Goal: Obtain resource: Download file/media

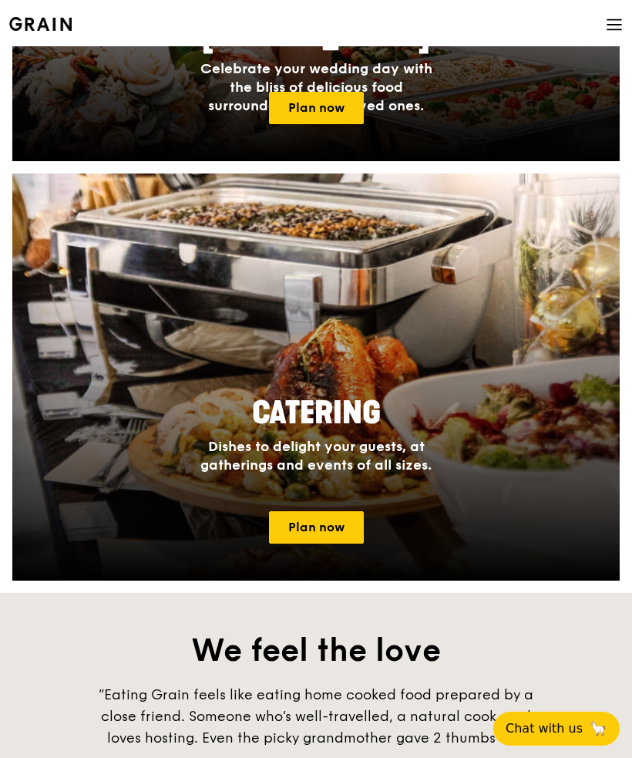
scroll to position [1109, 0]
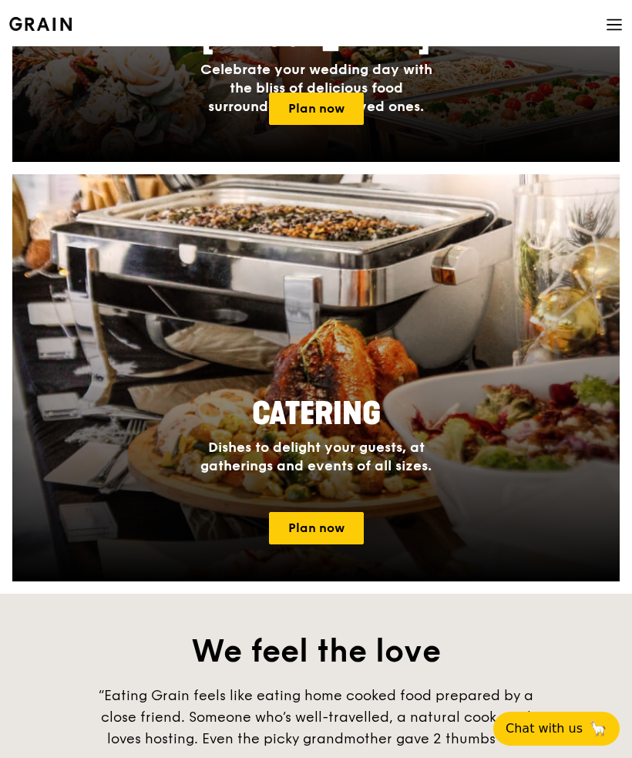
click at [407, 410] on h2 "Catering" at bounding box center [316, 414] width 290 height 42
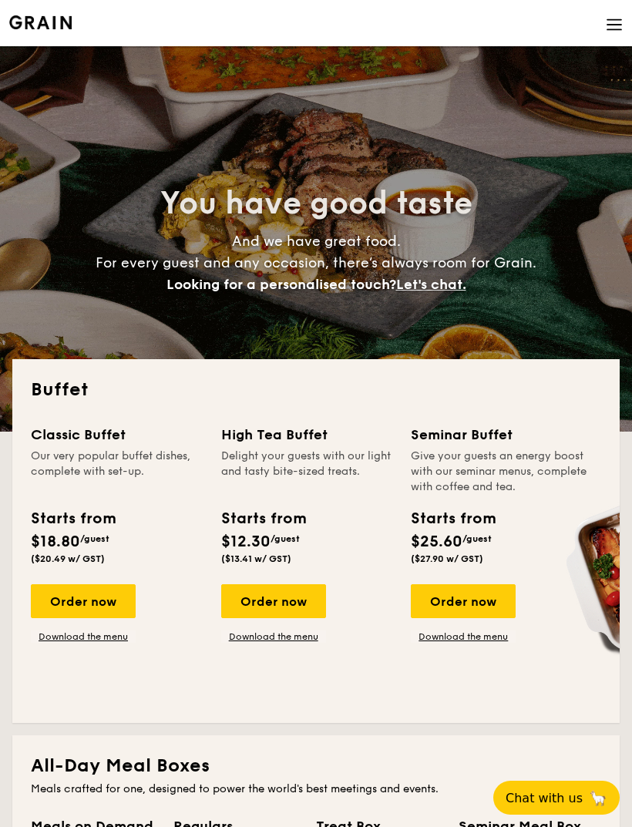
select select
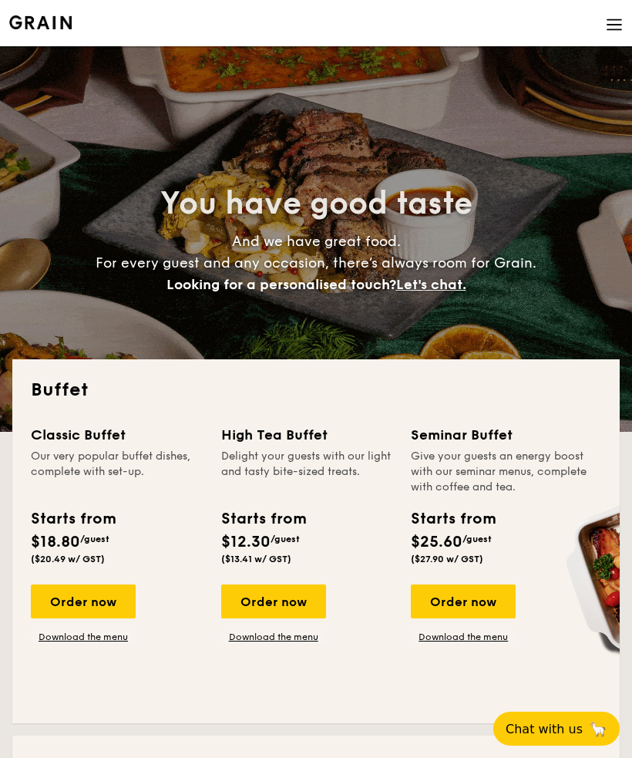
click at [90, 640] on link "Download the menu" at bounding box center [83, 637] width 105 height 12
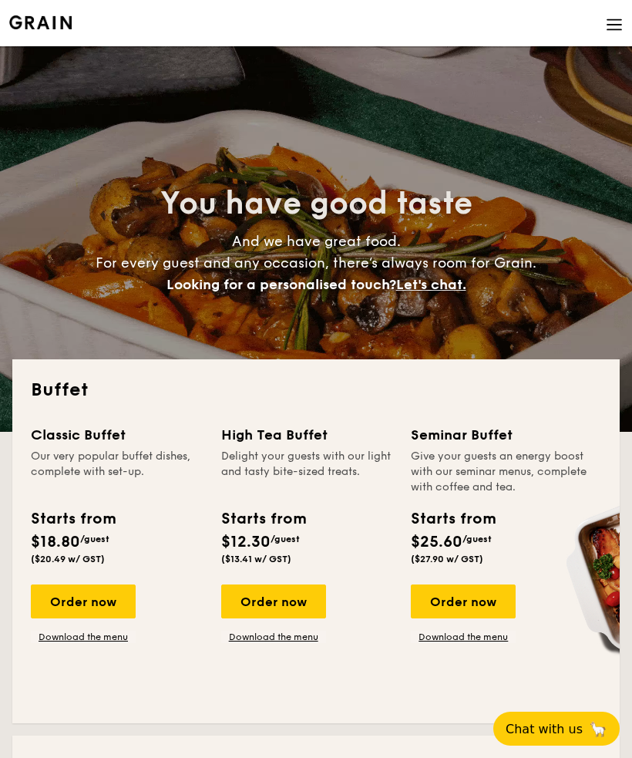
click at [274, 632] on link "Download the menu" at bounding box center [273, 637] width 105 height 12
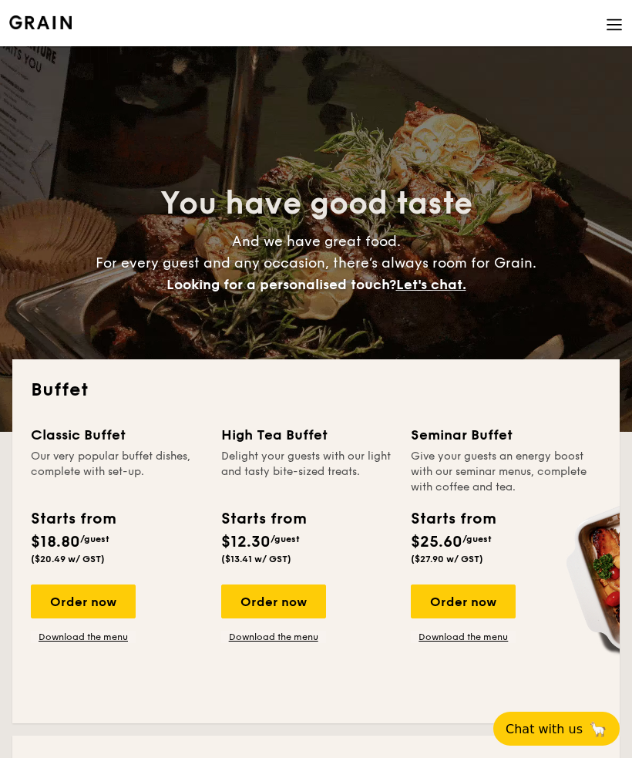
click at [607, 29] on img at bounding box center [614, 24] width 17 height 17
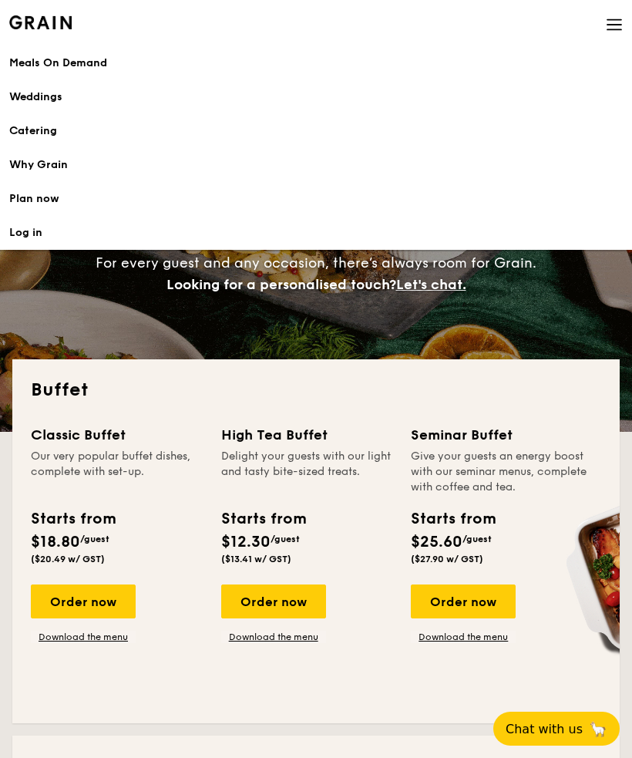
click at [510, 305] on div "You have good taste And we have great food. For every guest and any occasion, t…" at bounding box center [316, 239] width 608 height 386
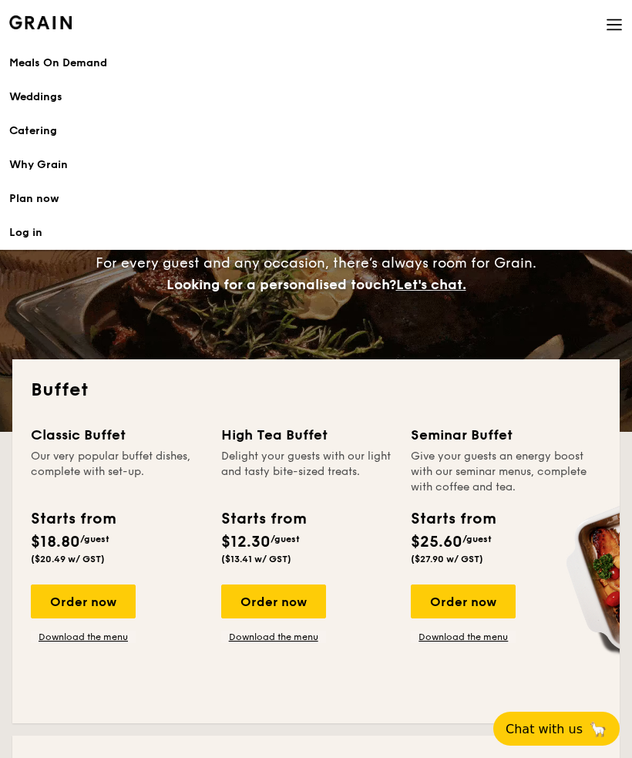
click at [609, 25] on img at bounding box center [614, 24] width 17 height 17
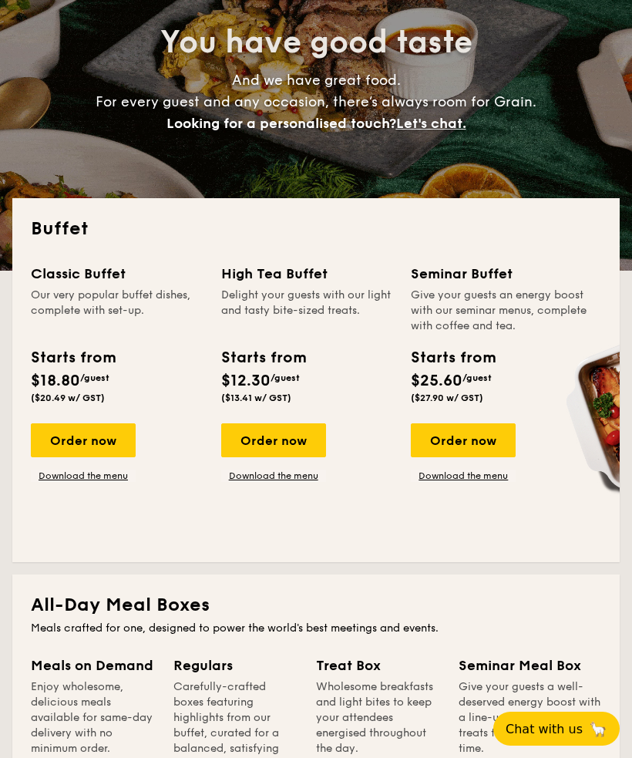
scroll to position [166, 0]
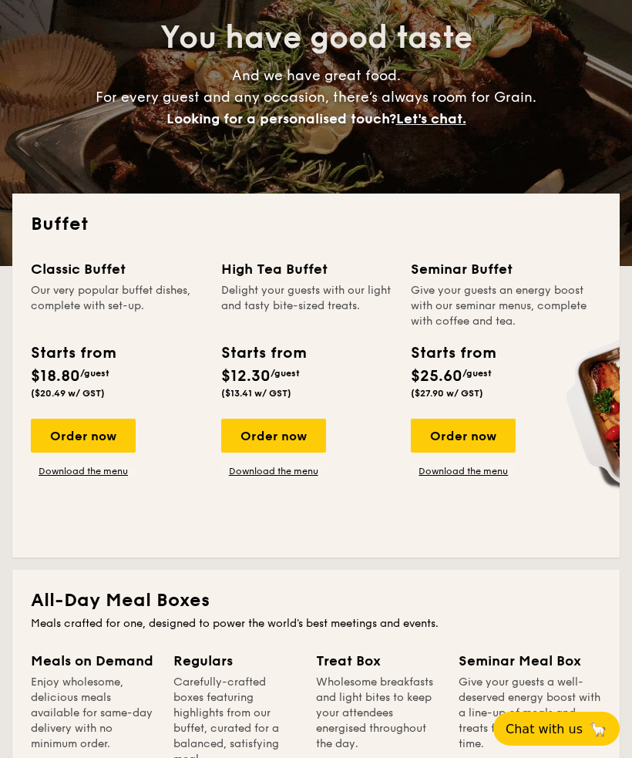
click at [86, 473] on link "Download the menu" at bounding box center [83, 471] width 105 height 12
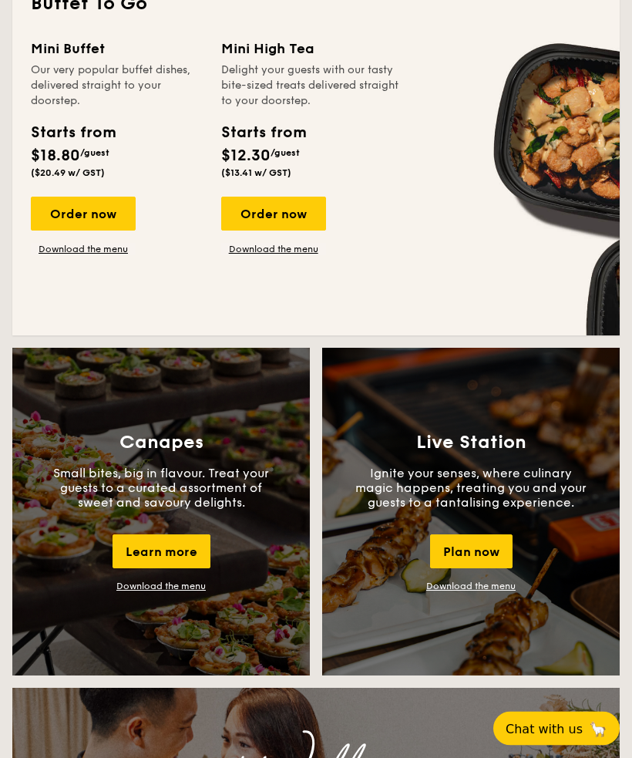
scroll to position [1128, 0]
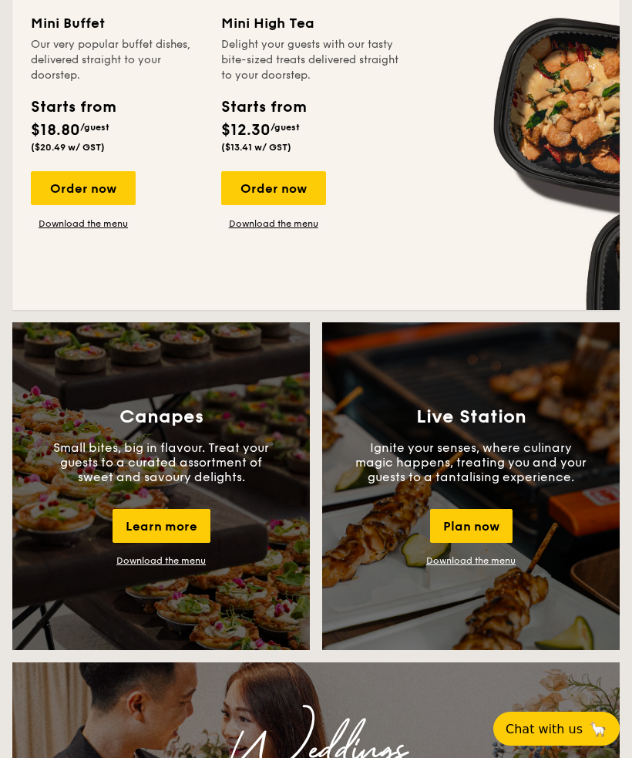
click at [455, 566] on link "Download the menu" at bounding box center [470, 560] width 89 height 11
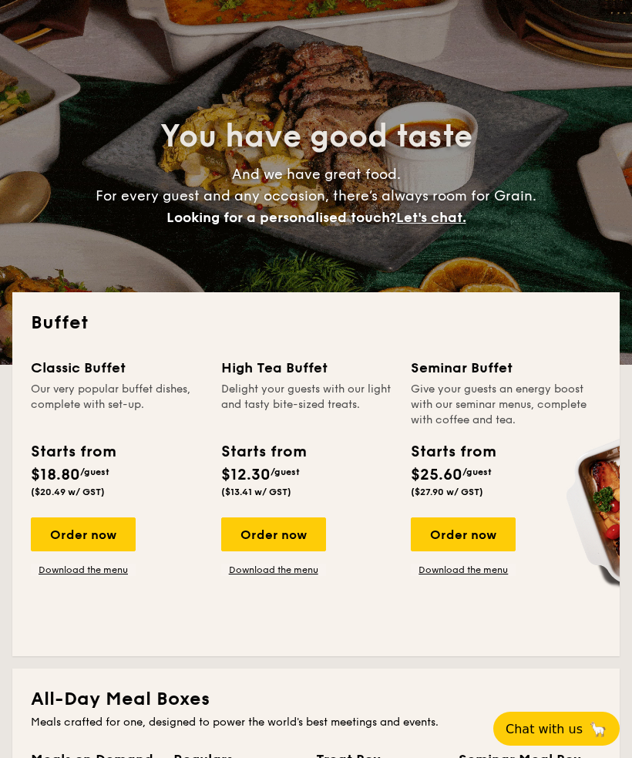
scroll to position [0, 0]
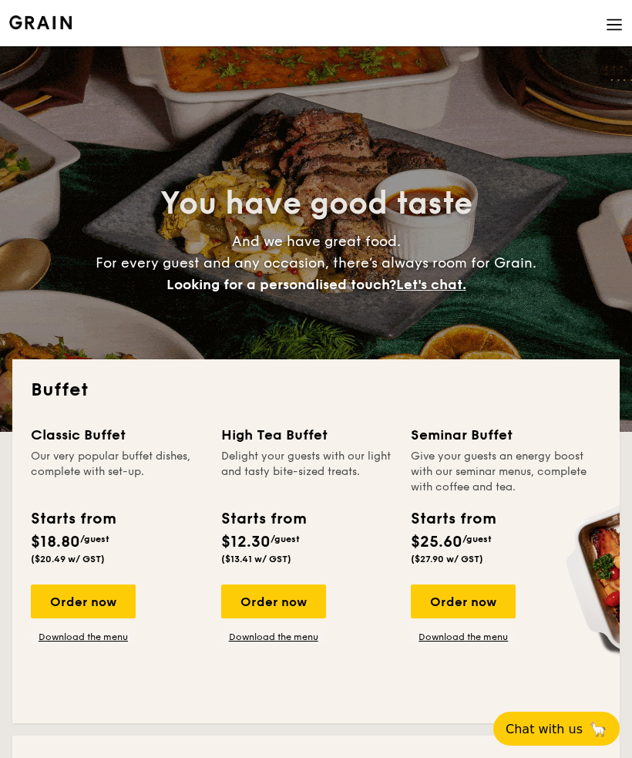
click at [617, 16] on img at bounding box center [614, 24] width 17 height 17
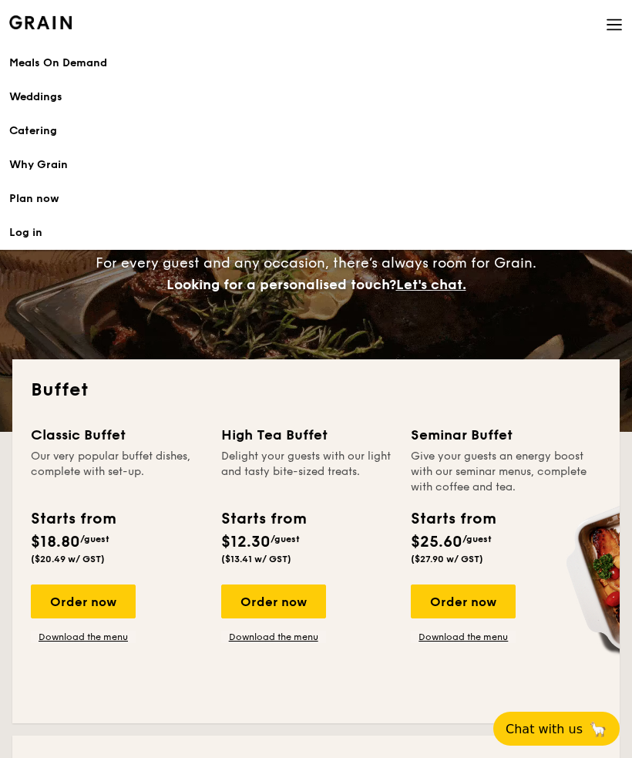
click at [552, 95] on div "Weddings" at bounding box center [316, 96] width 614 height 15
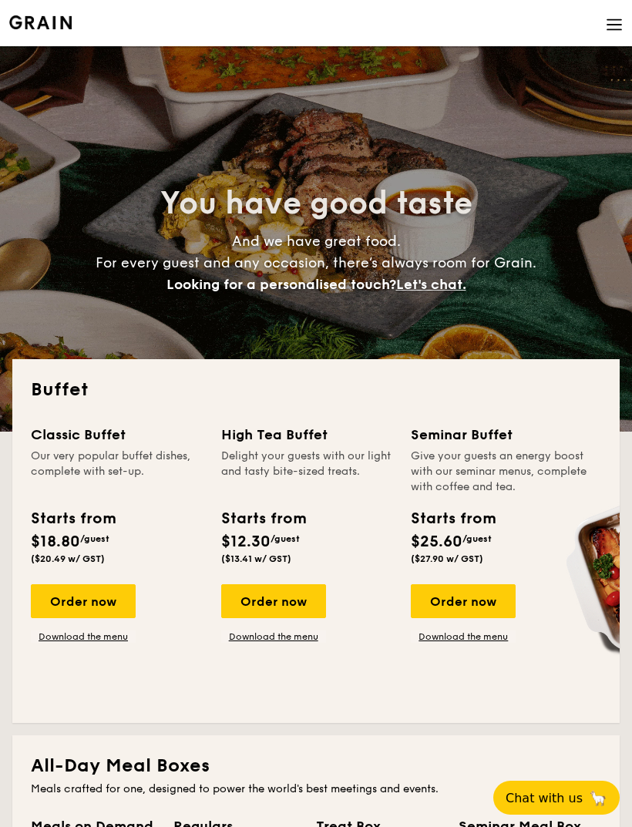
select select
